Goal: Task Accomplishment & Management: Use online tool/utility

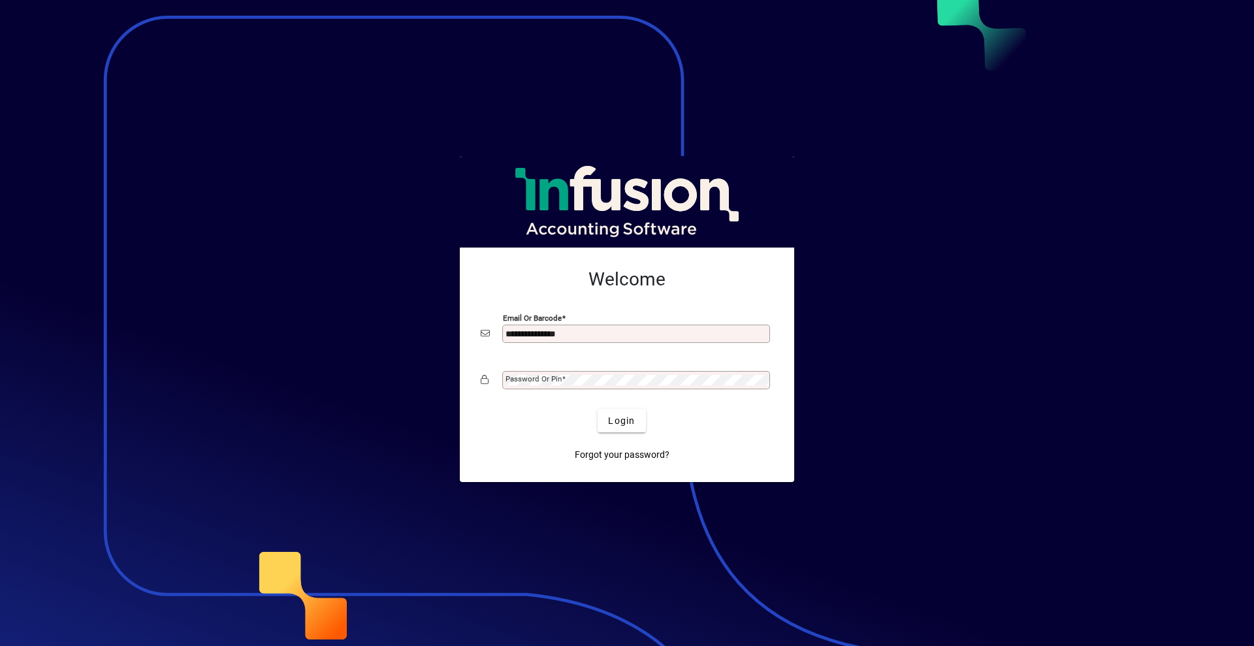
type input "**********"
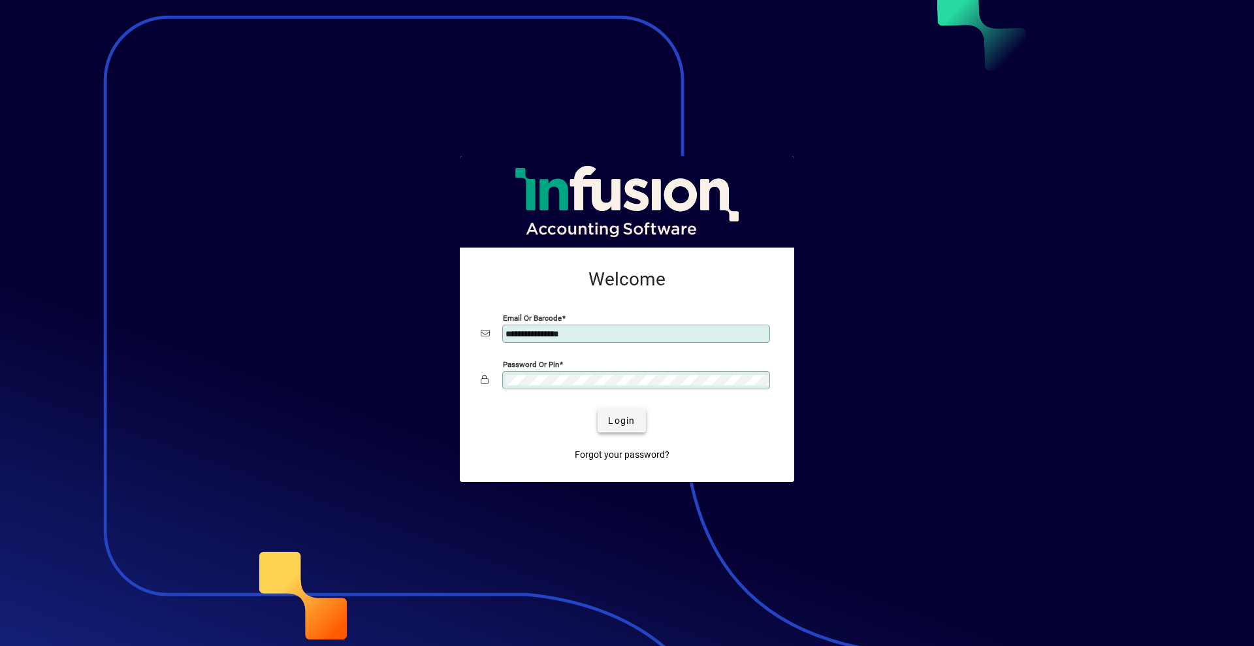
click at [617, 414] on span "Login" at bounding box center [621, 421] width 27 height 14
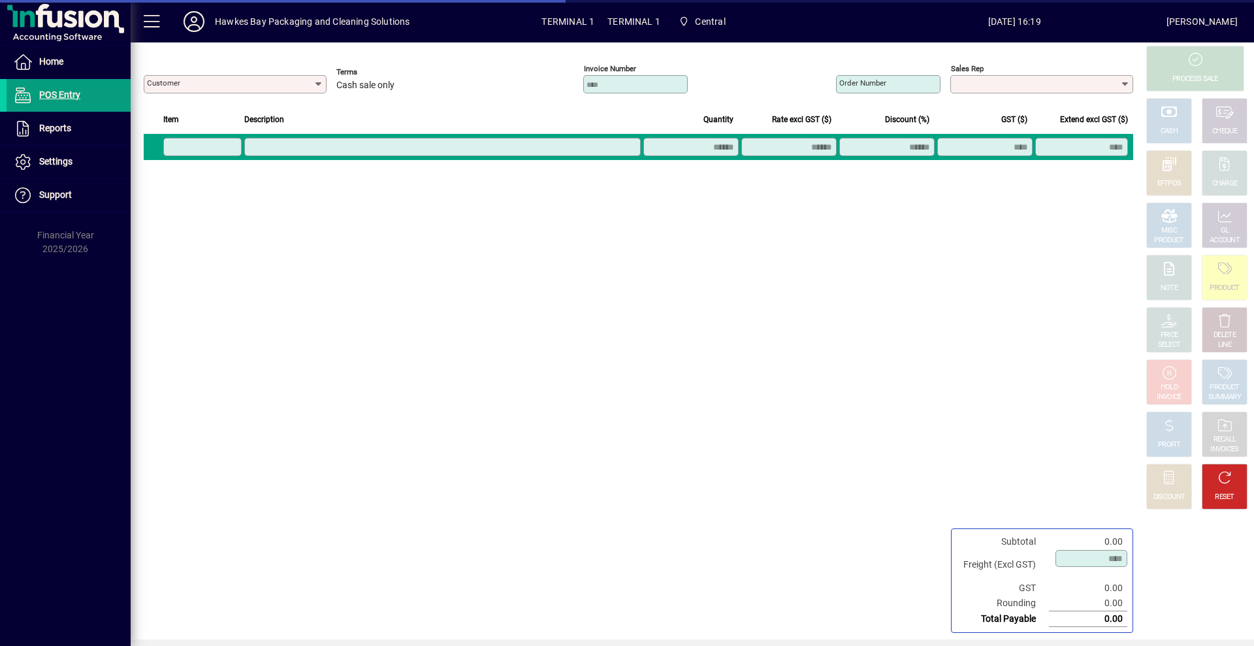
type input "**********"
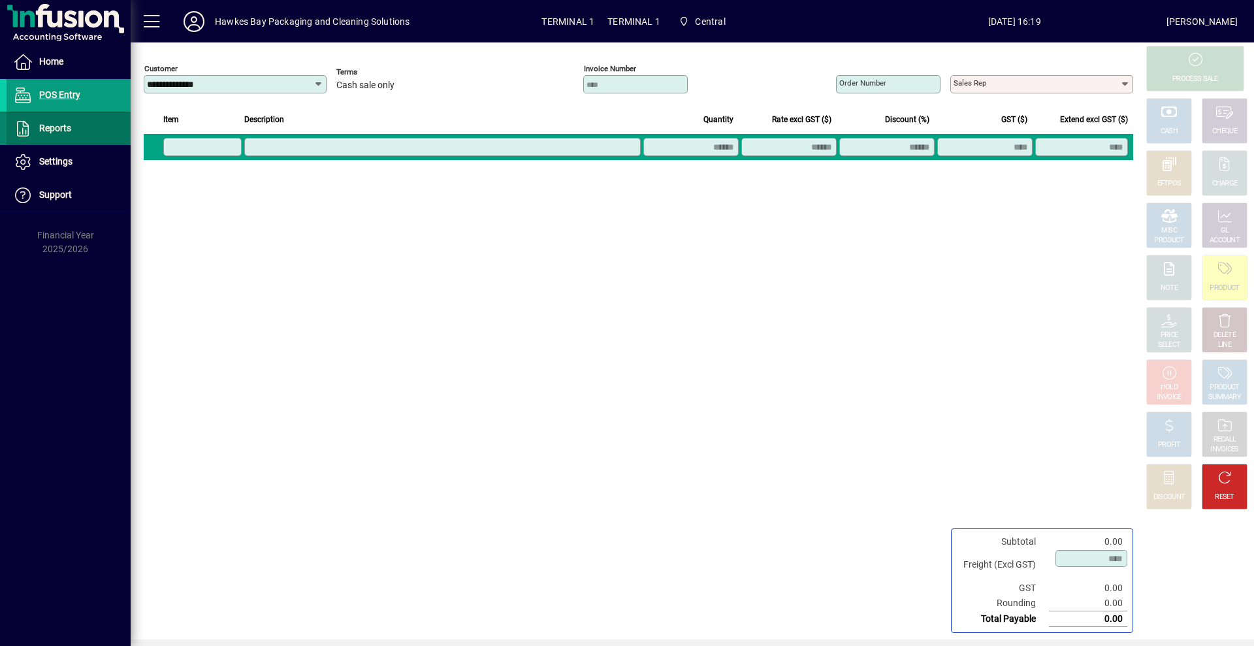
click at [68, 118] on span at bounding box center [69, 128] width 124 height 31
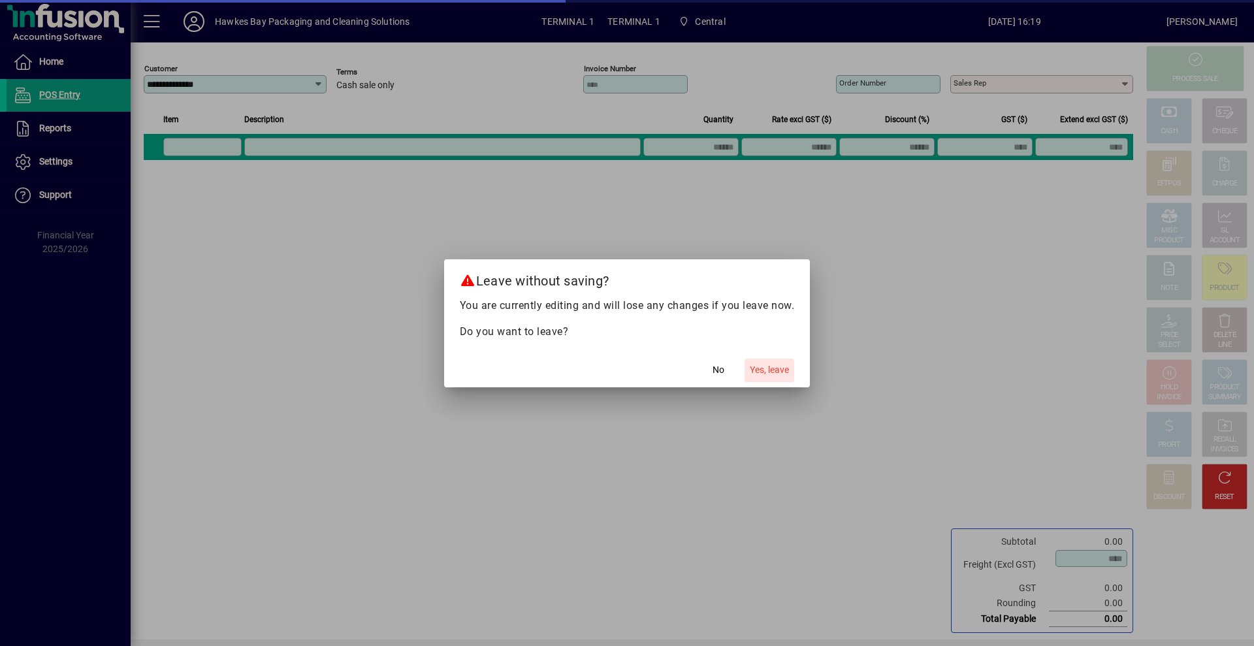
click at [783, 363] on button "Yes, leave" at bounding box center [769, 370] width 50 height 24
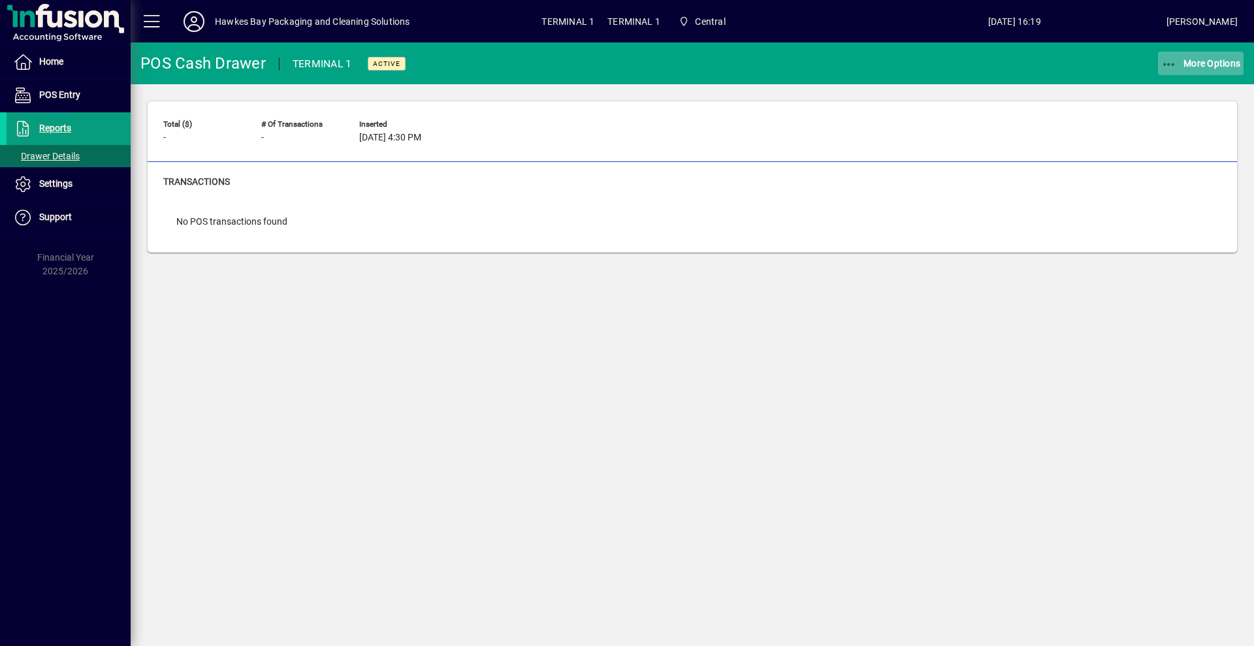
click at [1163, 61] on icon "button" at bounding box center [1169, 64] width 16 height 13
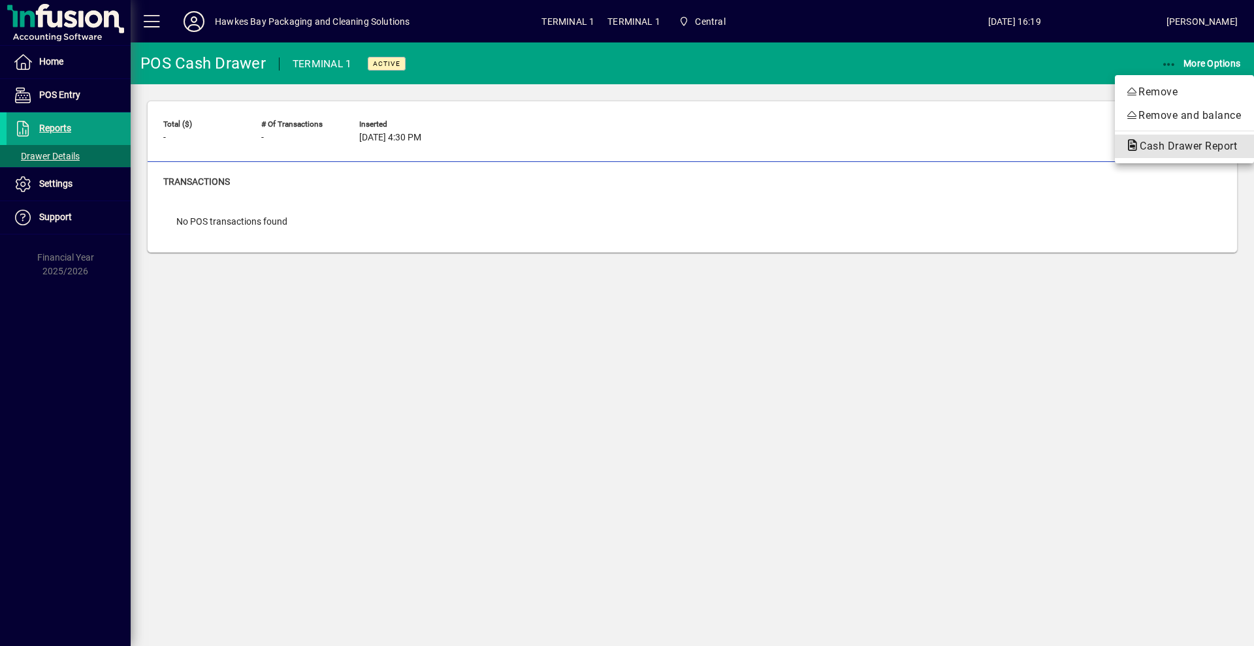
click at [1150, 144] on span "Cash Drawer Report" at bounding box center [1184, 146] width 118 height 12
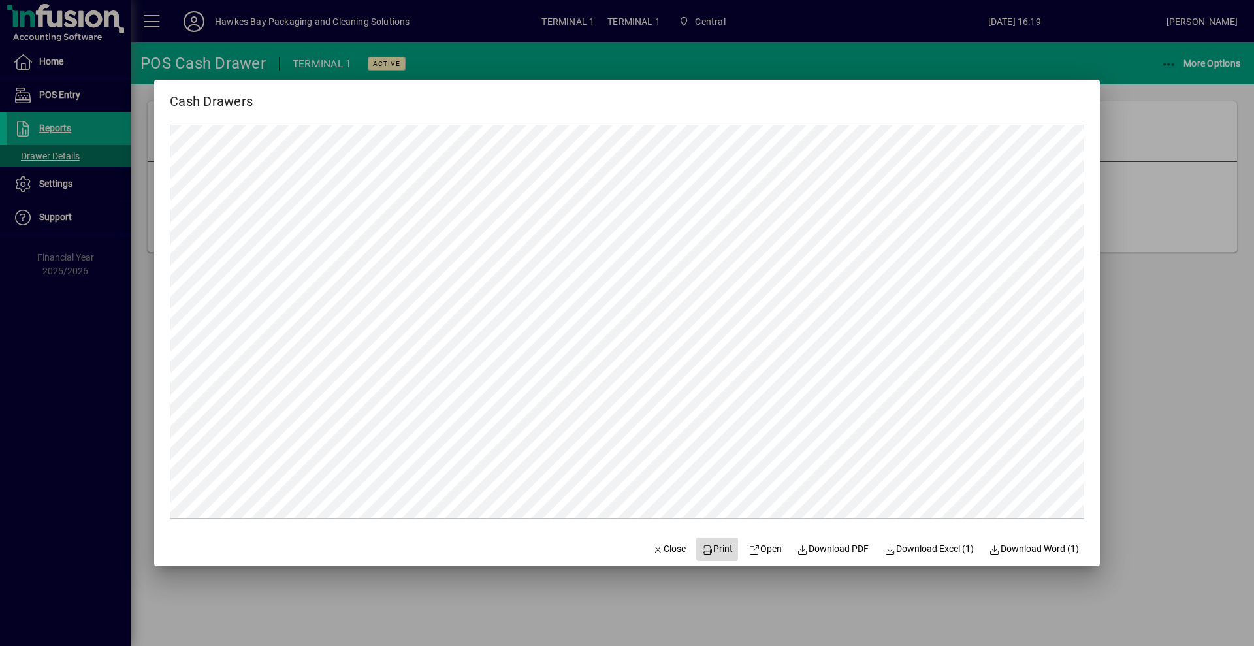
click at [705, 543] on span "Print" at bounding box center [716, 549] width 31 height 14
click at [665, 549] on span "Close" at bounding box center [669, 549] width 34 height 14
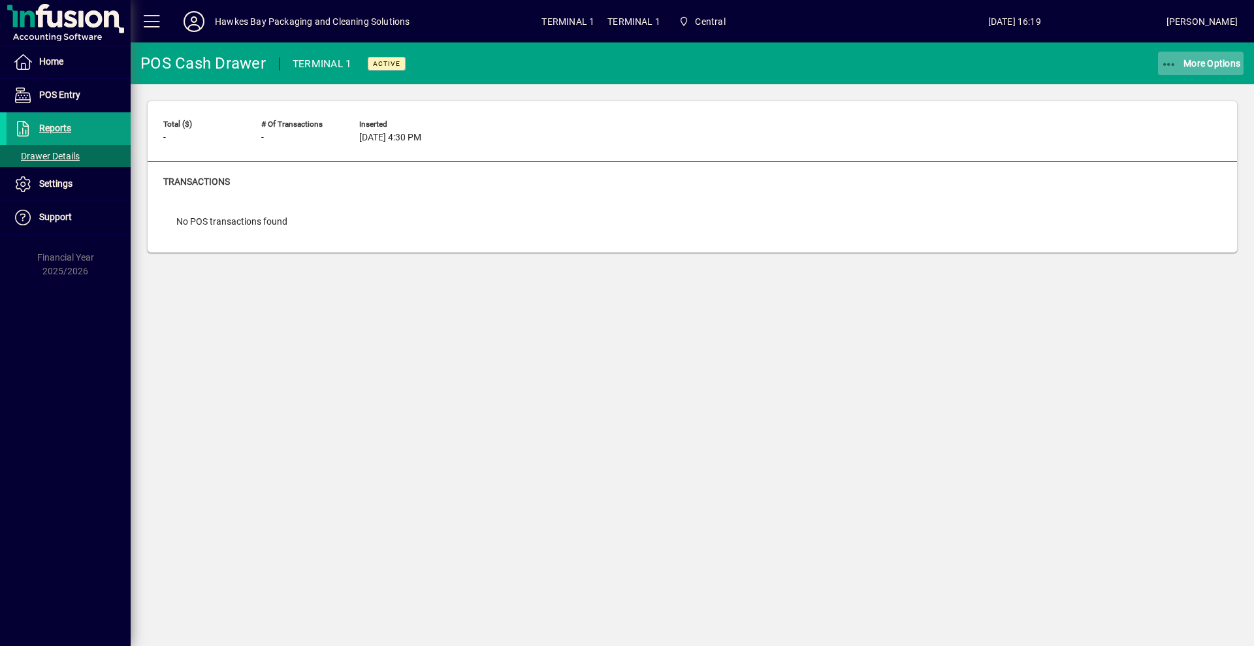
click at [1199, 63] on span "More Options" at bounding box center [1201, 63] width 80 height 10
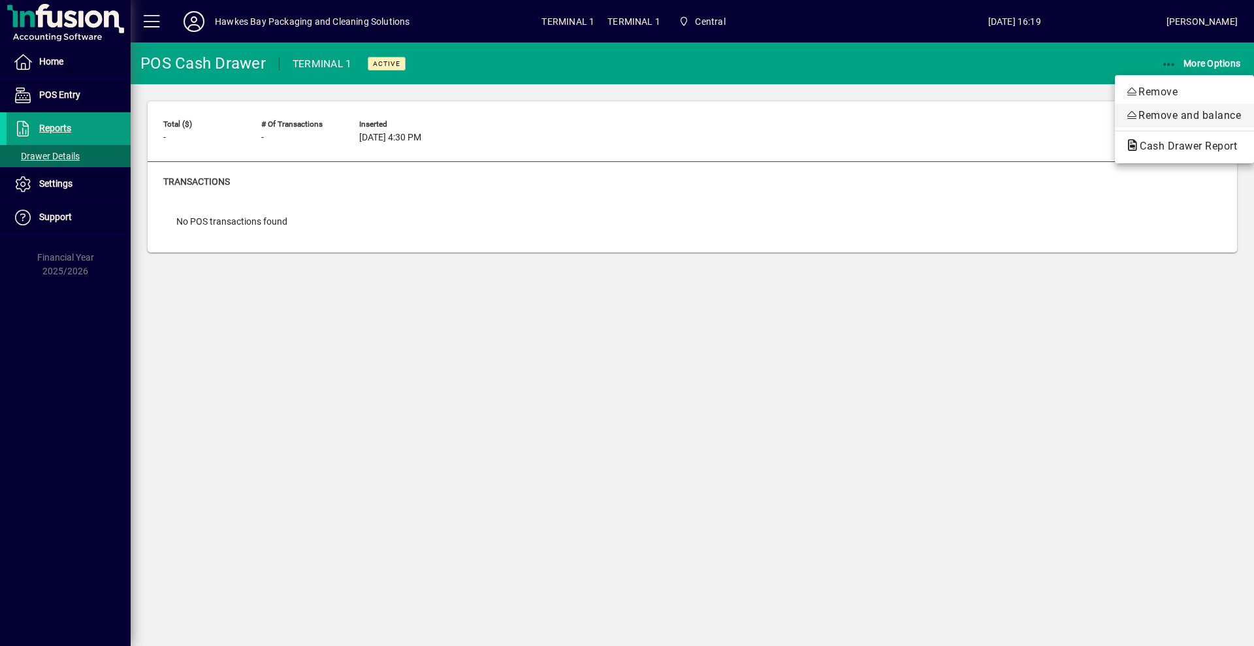
click at [1156, 112] on span "Remove and balance" at bounding box center [1184, 116] width 118 height 16
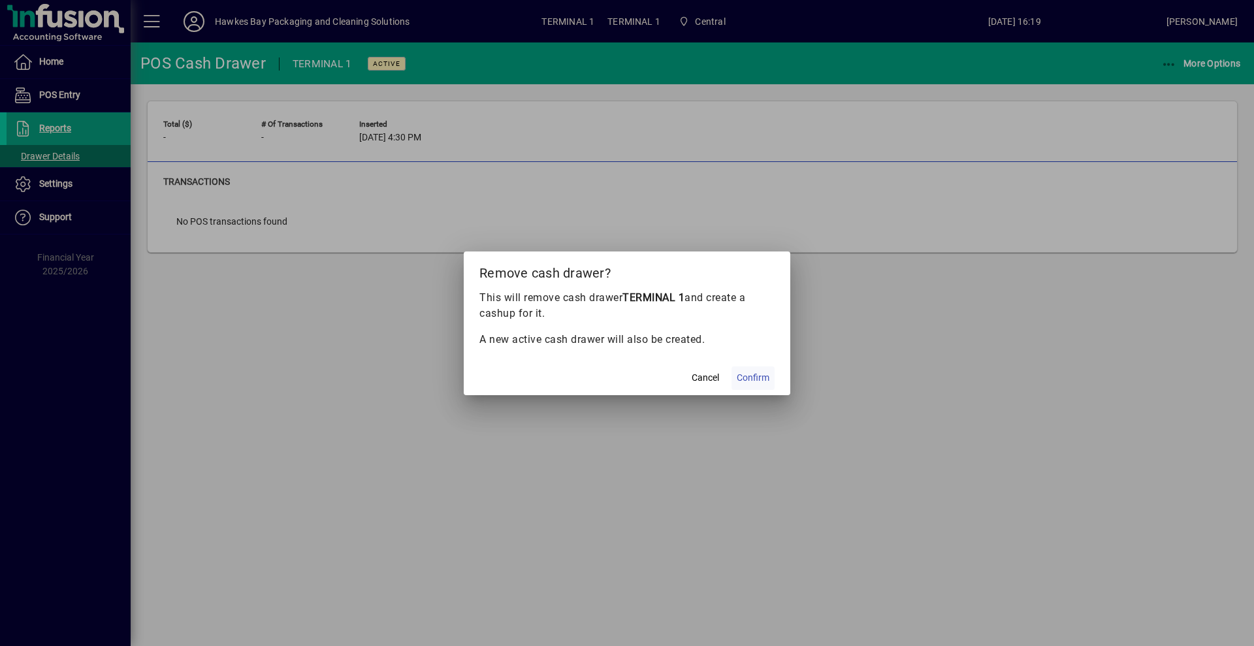
click at [767, 381] on span "Confirm" at bounding box center [753, 378] width 33 height 14
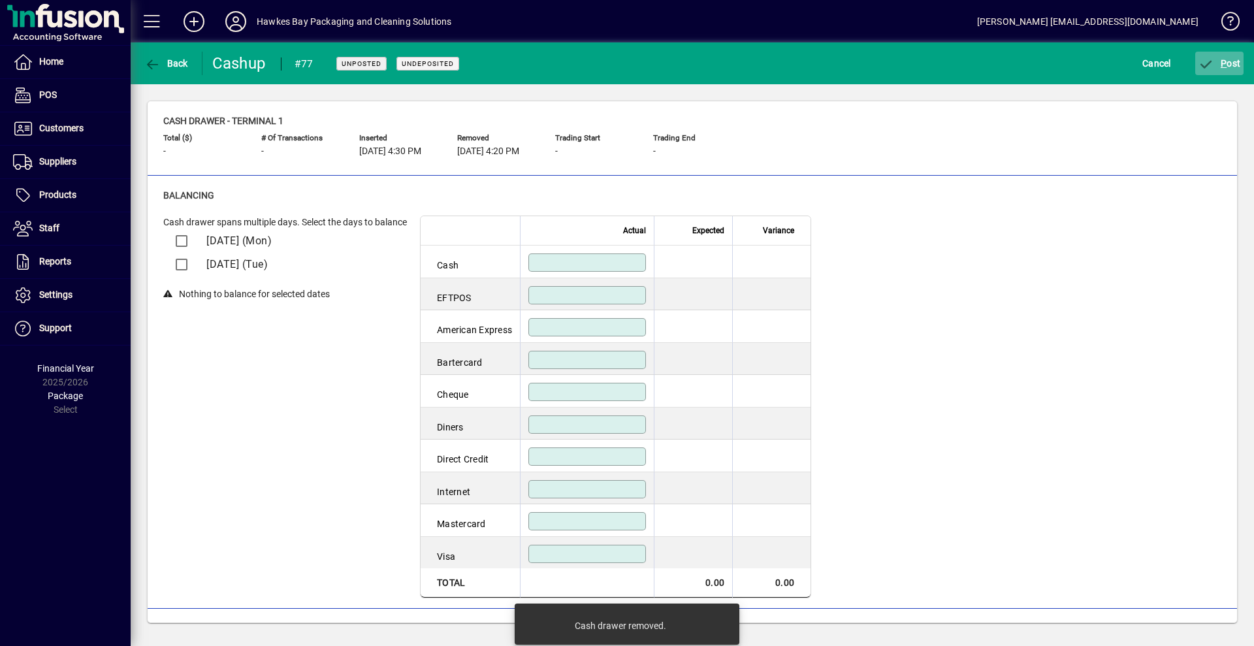
click at [1231, 59] on span "P ost" at bounding box center [1219, 63] width 42 height 10
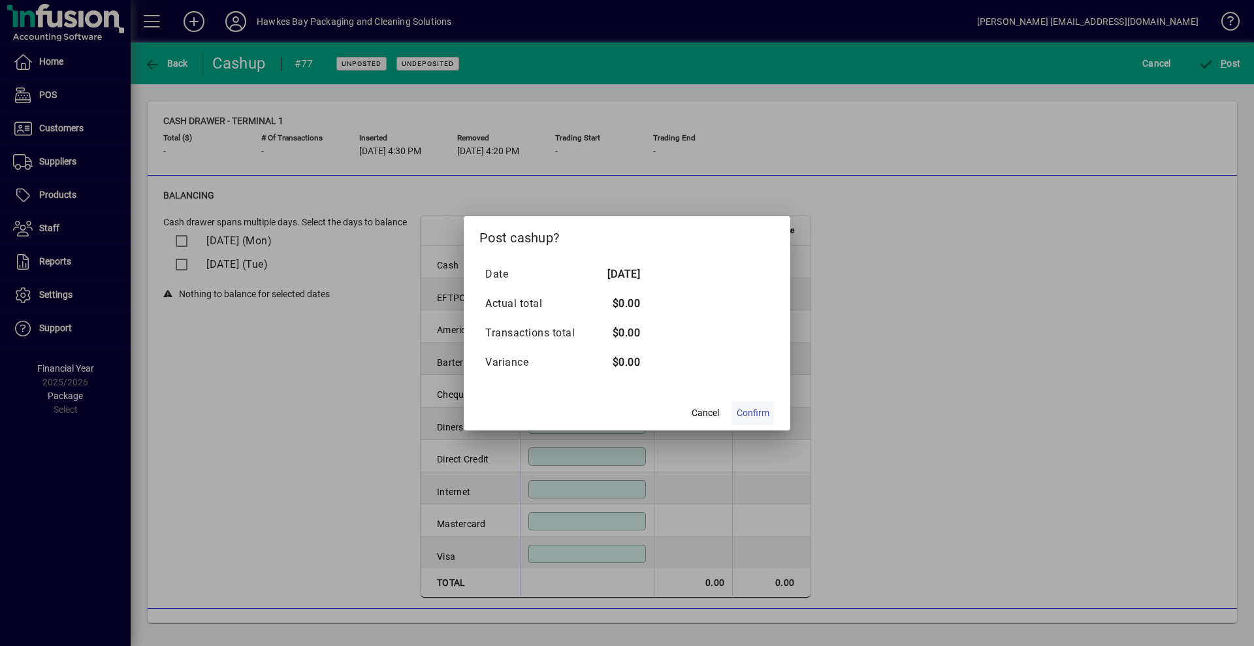
click at [755, 411] on span "Confirm" at bounding box center [753, 413] width 33 height 14
